Goal: Check status: Check status

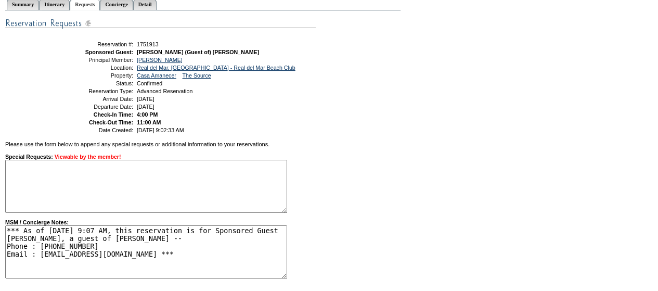
scroll to position [101, 0]
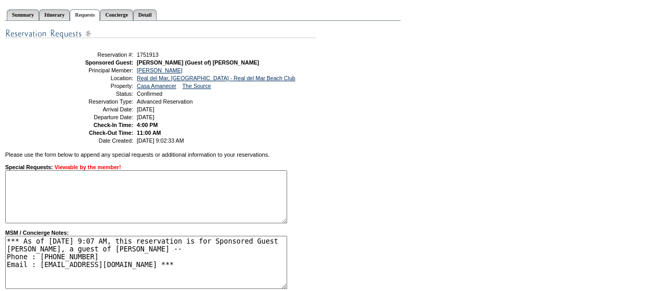
click at [315, 141] on td "2/18/2025 9:02:33 AM" at bounding box center [225, 140] width 181 height 6
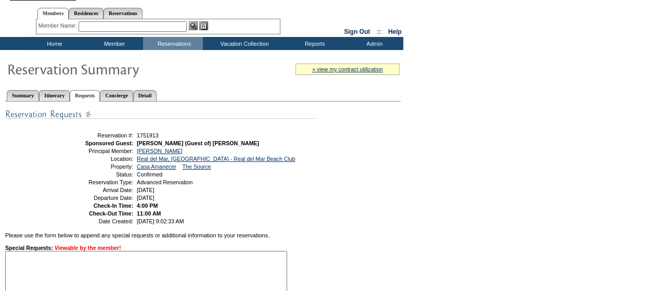
scroll to position [0, 0]
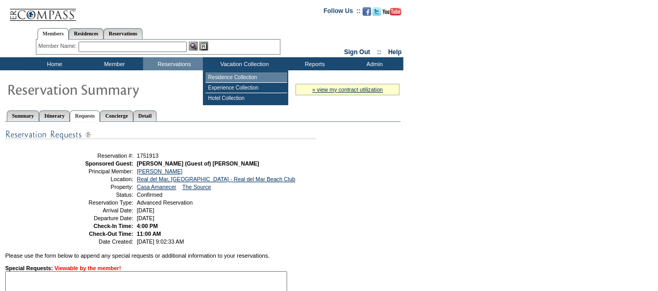
click at [237, 77] on td "Residence Collection" at bounding box center [246, 77] width 82 height 10
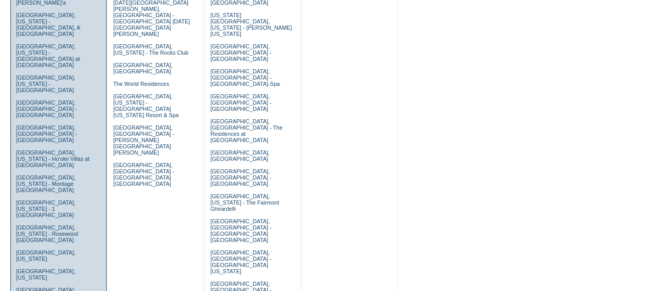
scroll to position [489, 0]
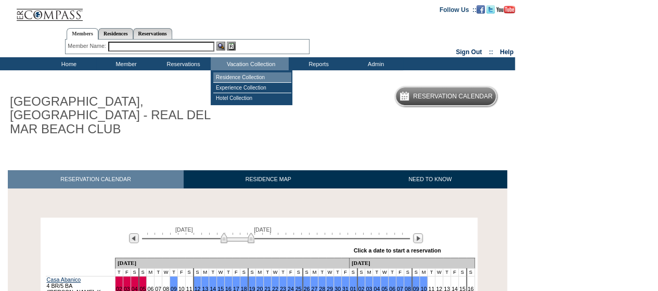
click at [246, 76] on td "Residence Collection" at bounding box center [252, 77] width 78 height 10
